Goal: Information Seeking & Learning: Compare options

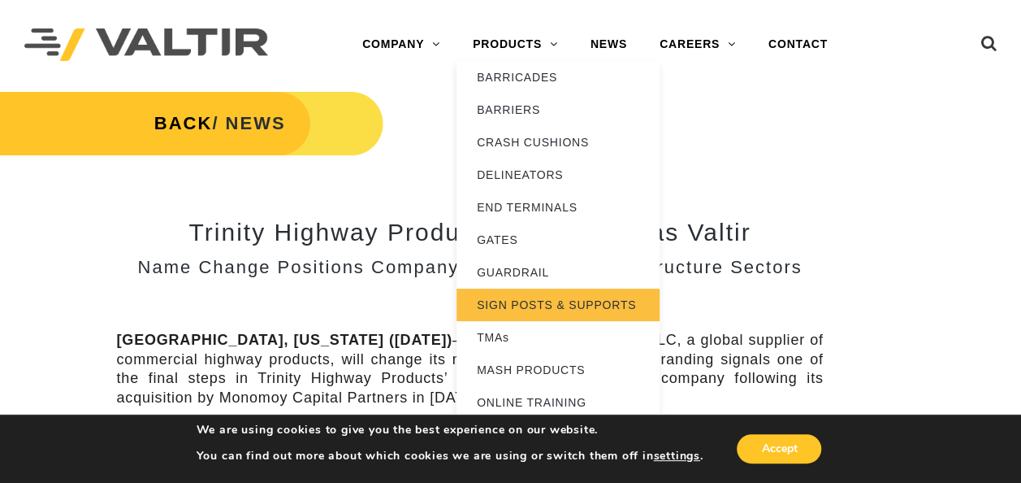
click at [523, 297] on link "SIGN POSTS & SUPPORTS" at bounding box center [558, 304] width 203 height 33
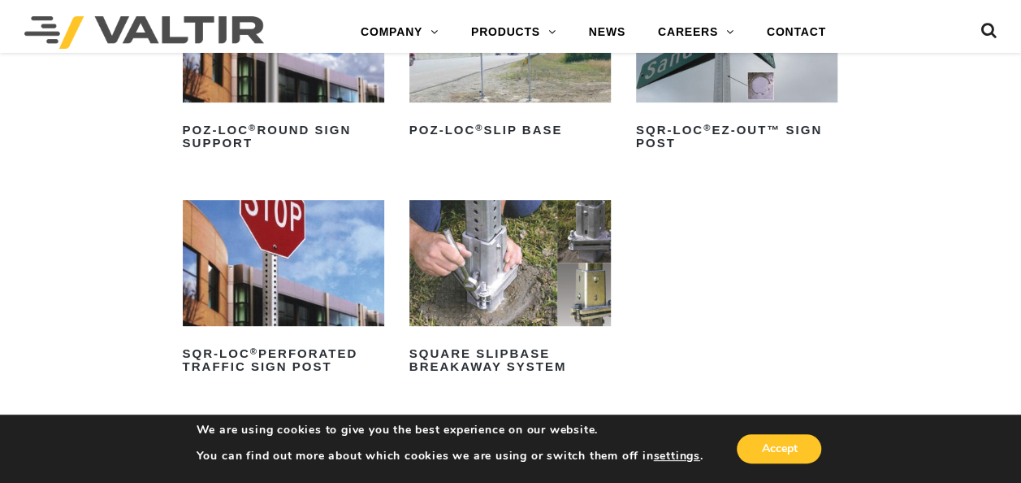
scroll to position [325, 0]
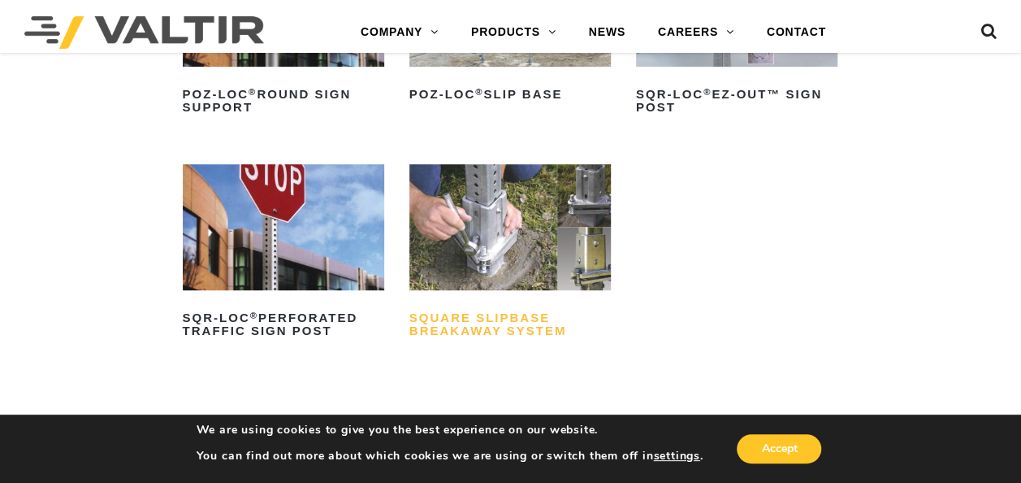
click at [468, 319] on h2 "Square Slipbase Breakaway System" at bounding box center [511, 324] width 202 height 39
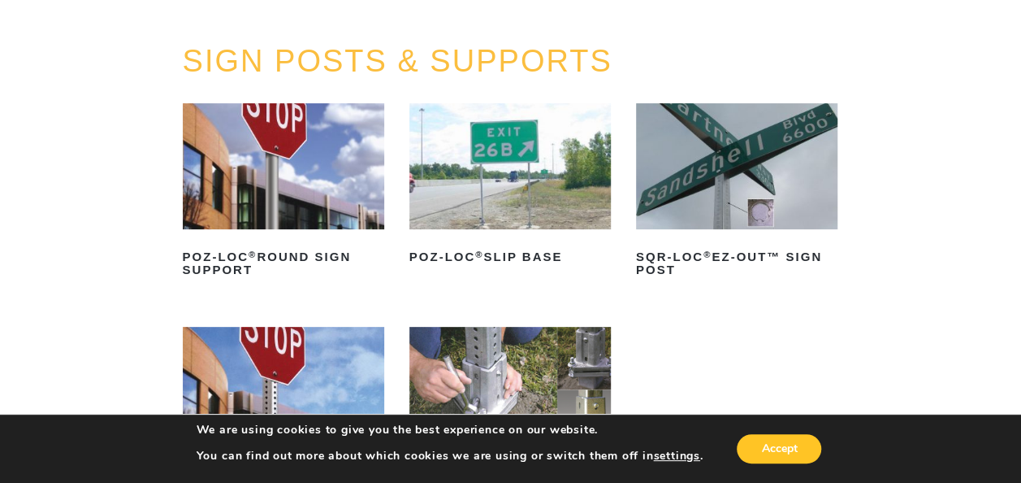
scroll to position [244, 0]
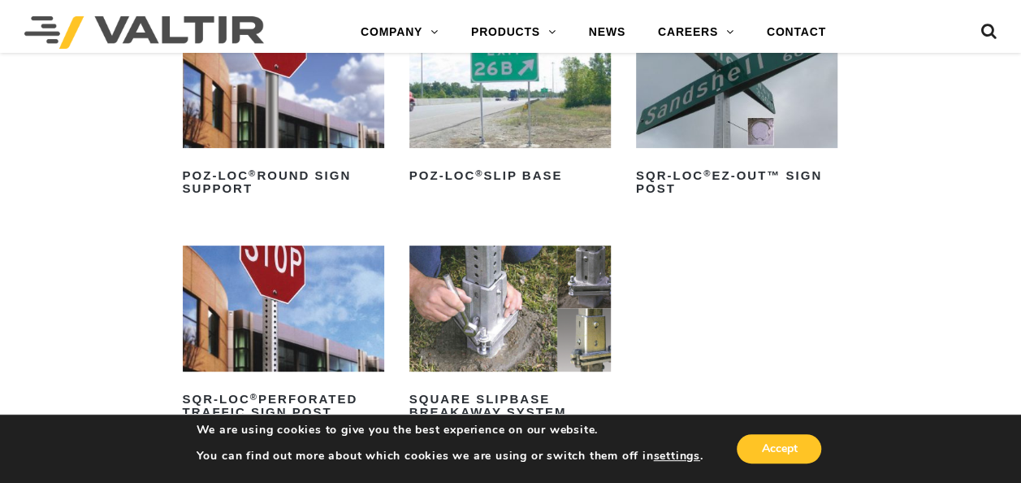
click at [96, 206] on div "SIGN POSTS & SUPPORTS POZ-LOC ® Round Sign Support Read more POZ-LOC ® Slip Bas…" at bounding box center [510, 223] width 1021 height 520
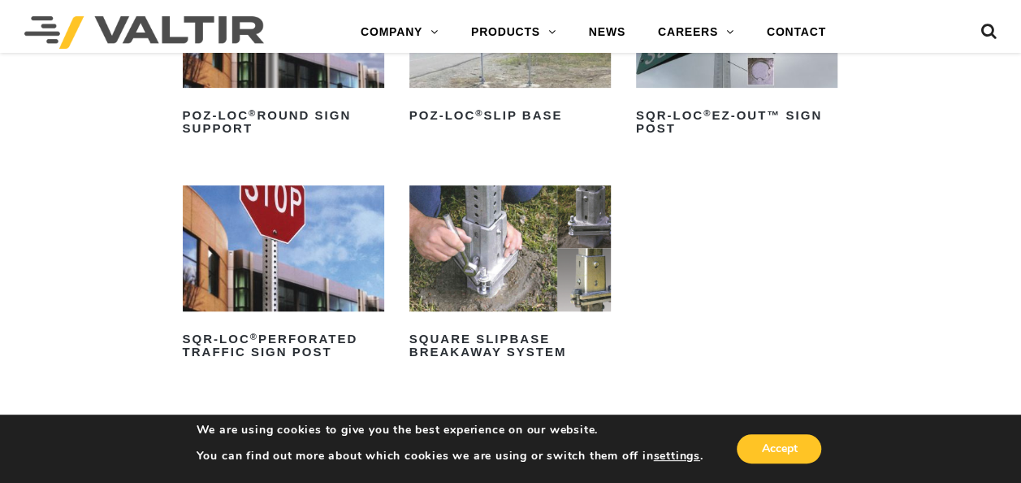
scroll to position [325, 0]
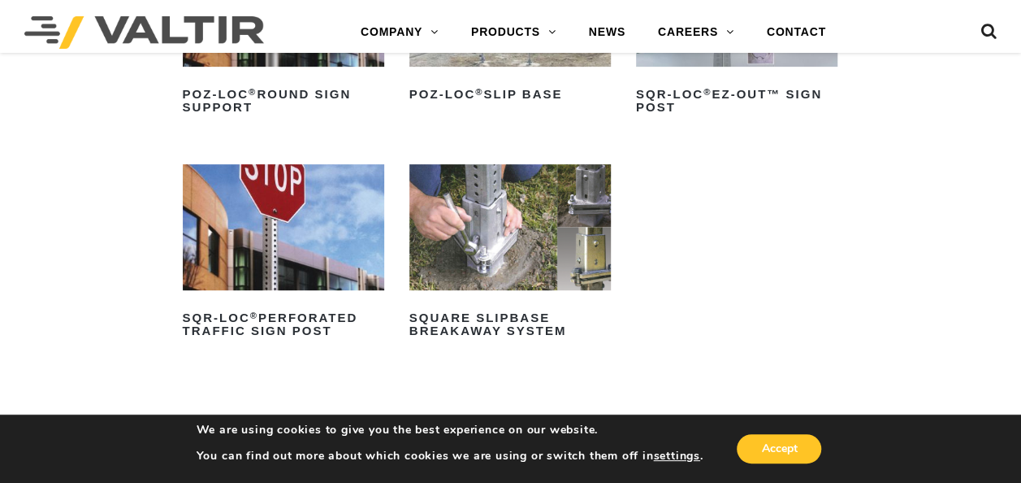
click at [227, 220] on img at bounding box center [284, 227] width 202 height 126
click at [345, 210] on img at bounding box center [284, 227] width 202 height 126
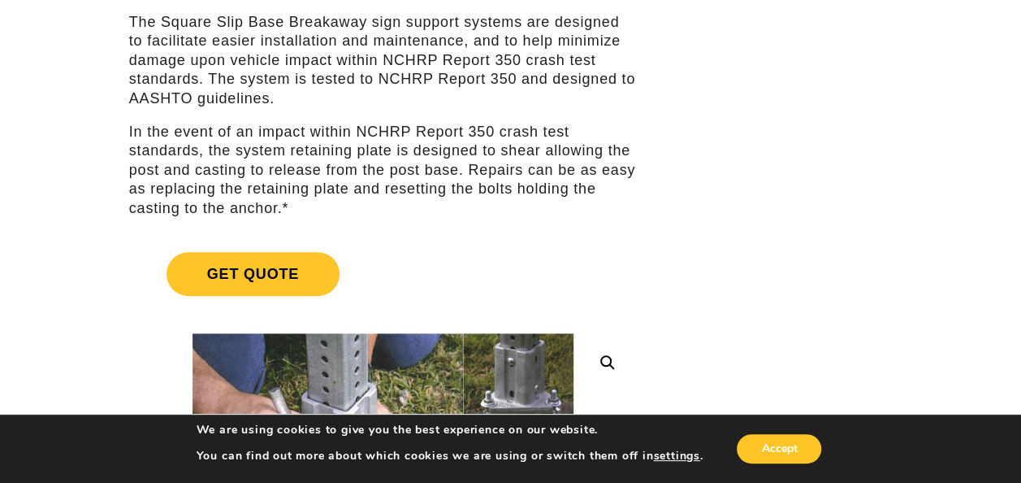
scroll to position [81, 0]
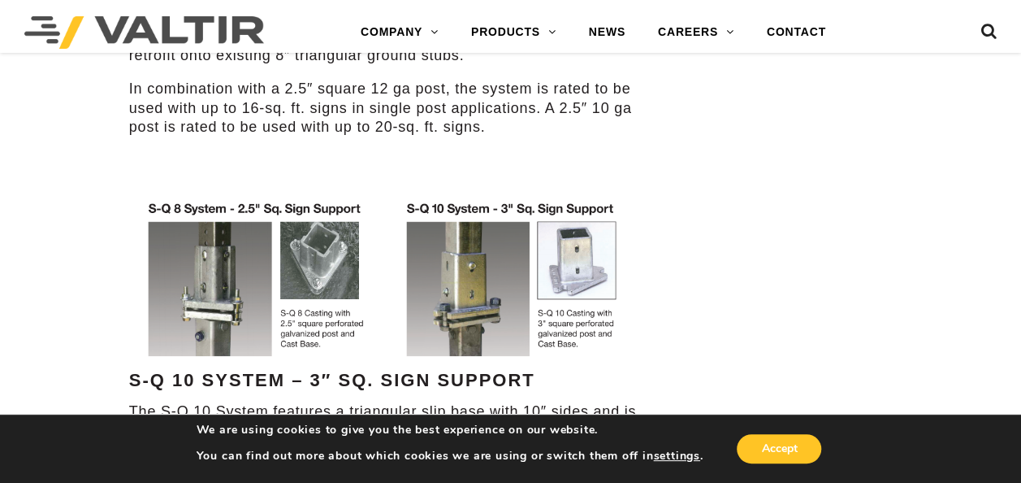
scroll to position [894, 0]
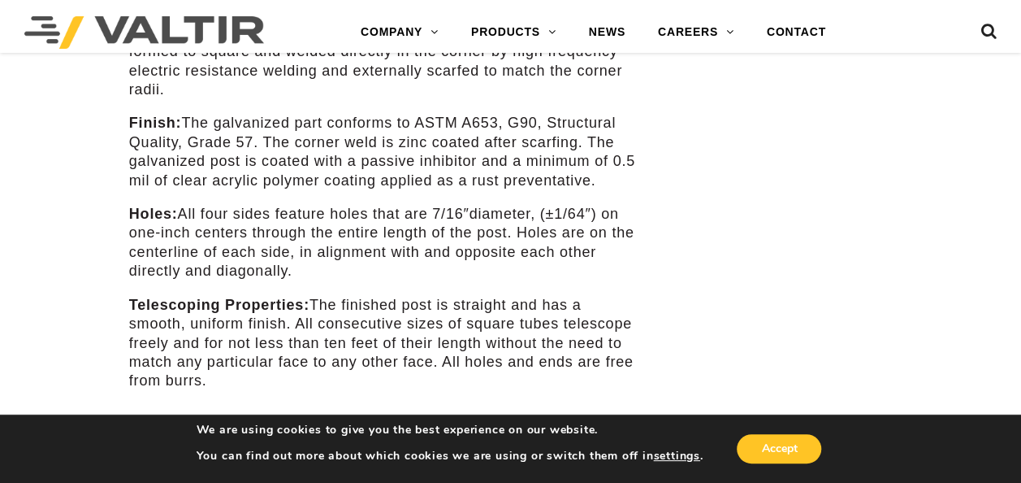
scroll to position [650, 0]
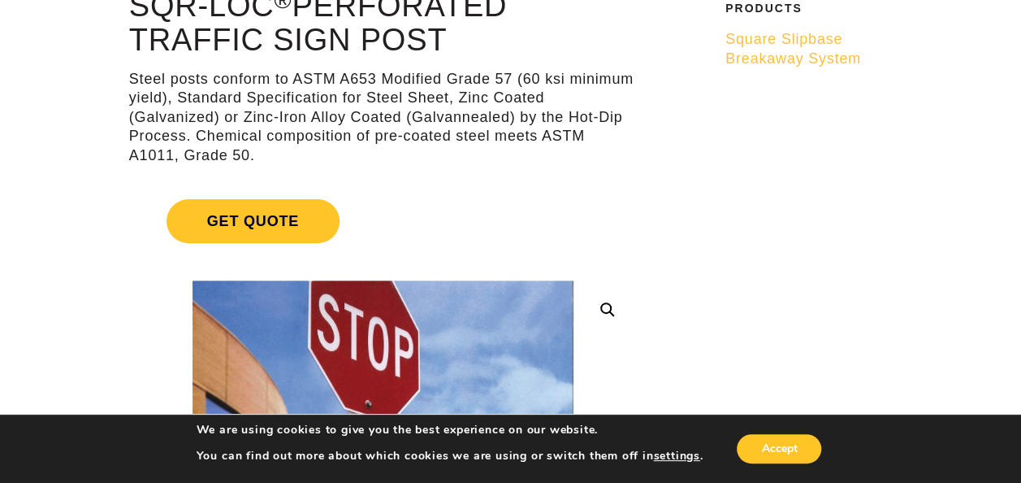
scroll to position [0, 0]
